Goal: Find specific page/section: Find specific page/section

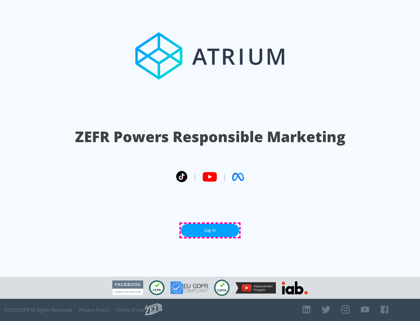
click at [210, 230] on link "Log In" at bounding box center [210, 230] width 58 height 13
